Goal: Information Seeking & Learning: Check status

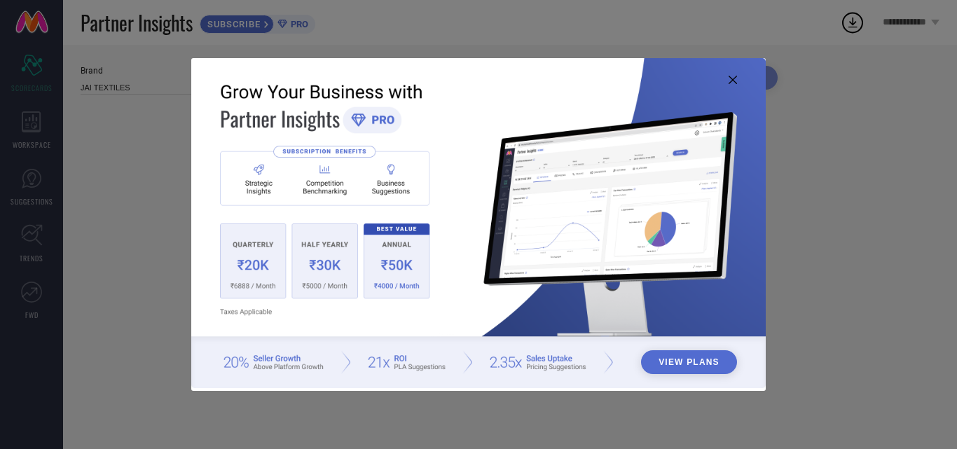
type input "All"
click at [735, 77] on icon at bounding box center [733, 80] width 8 height 8
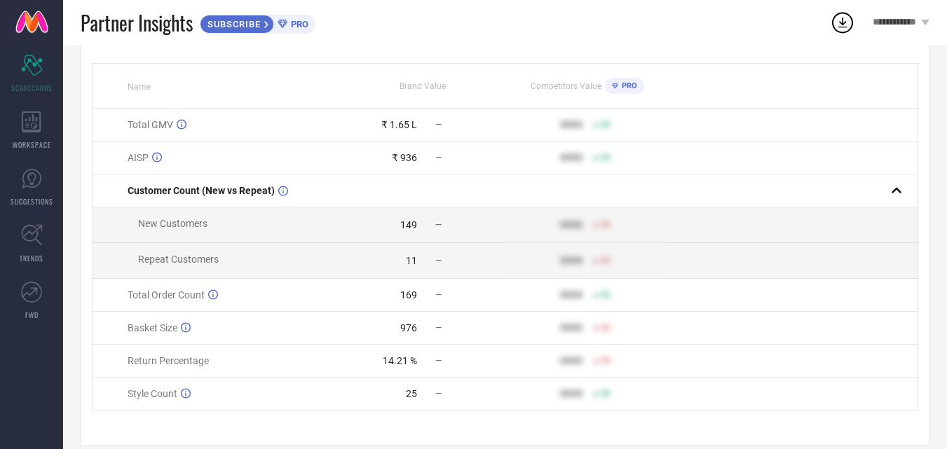
scroll to position [140, 0]
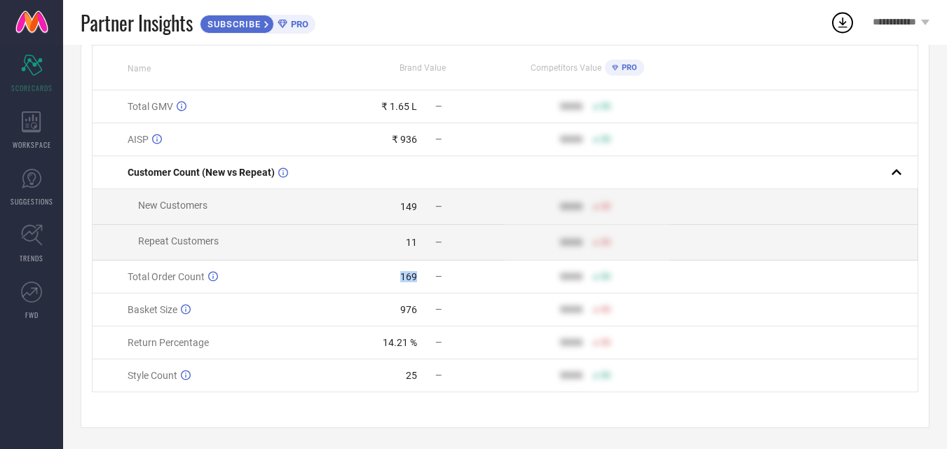
drag, startPoint x: 398, startPoint y: 279, endPoint x: 428, endPoint y: 279, distance: 30.1
click at [428, 279] on div "169 —" at bounding box center [423, 276] width 164 height 11
click at [432, 278] on div "—" at bounding box center [435, 277] width 14 height 10
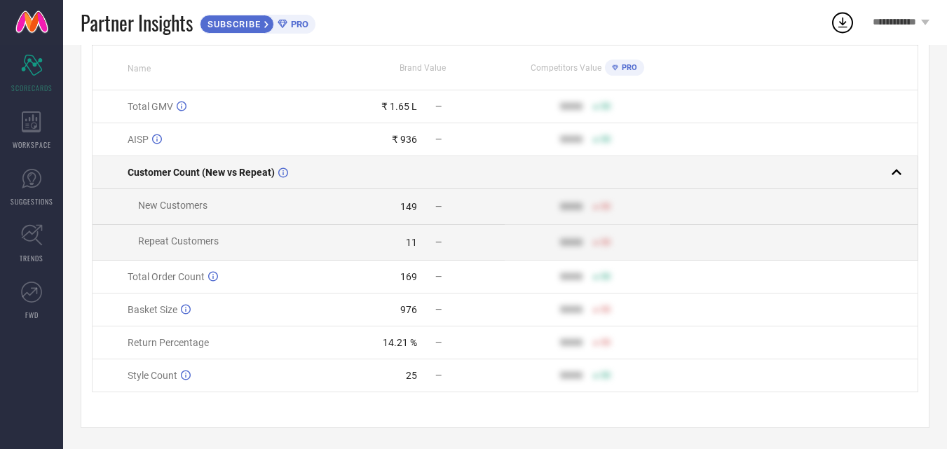
click at [902, 177] on rect at bounding box center [897, 173] width 20 height 20
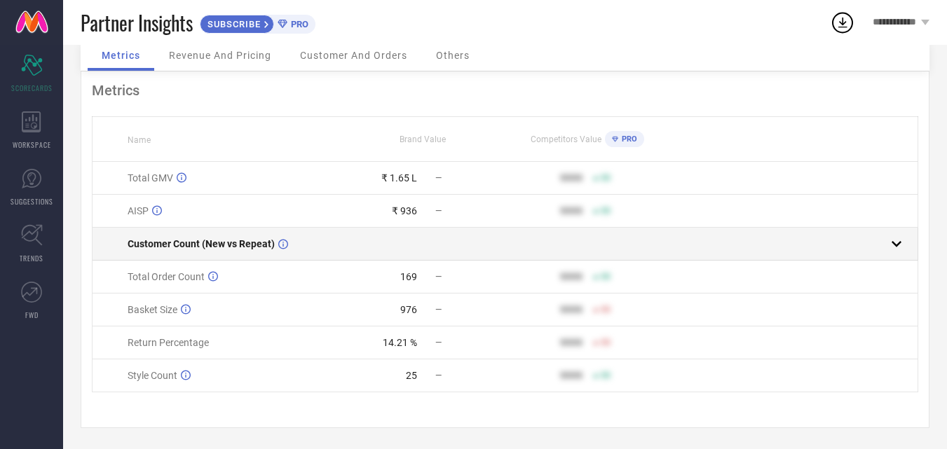
click at [903, 239] on rect at bounding box center [897, 244] width 20 height 20
